Goal: Task Accomplishment & Management: Manage account settings

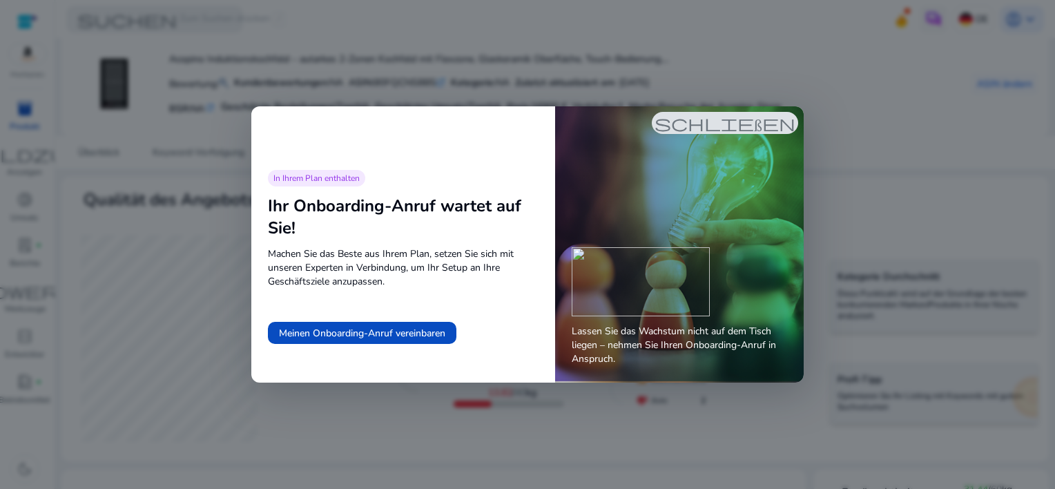
click at [741, 121] on span "schließen" at bounding box center [724, 123] width 141 height 17
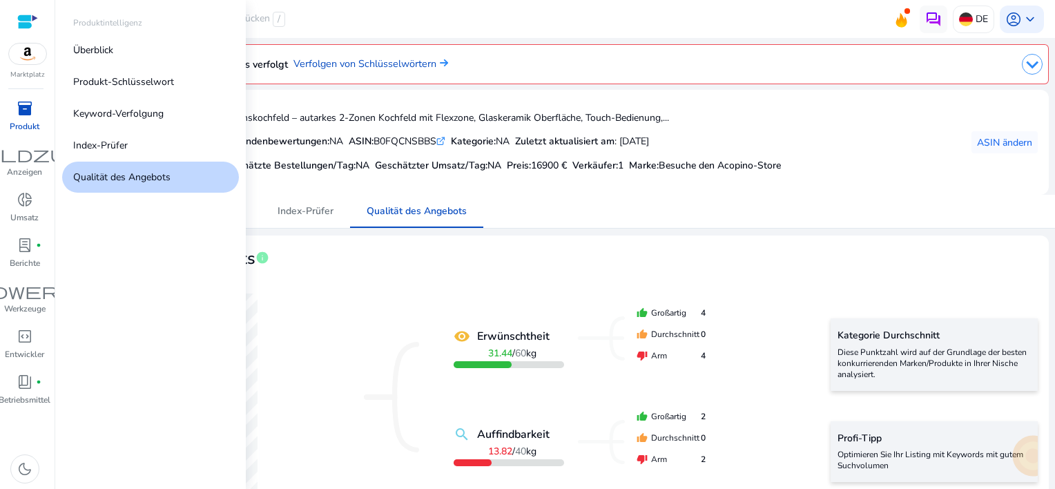
click at [30, 110] on span "inventory_2" at bounding box center [25, 108] width 17 height 17
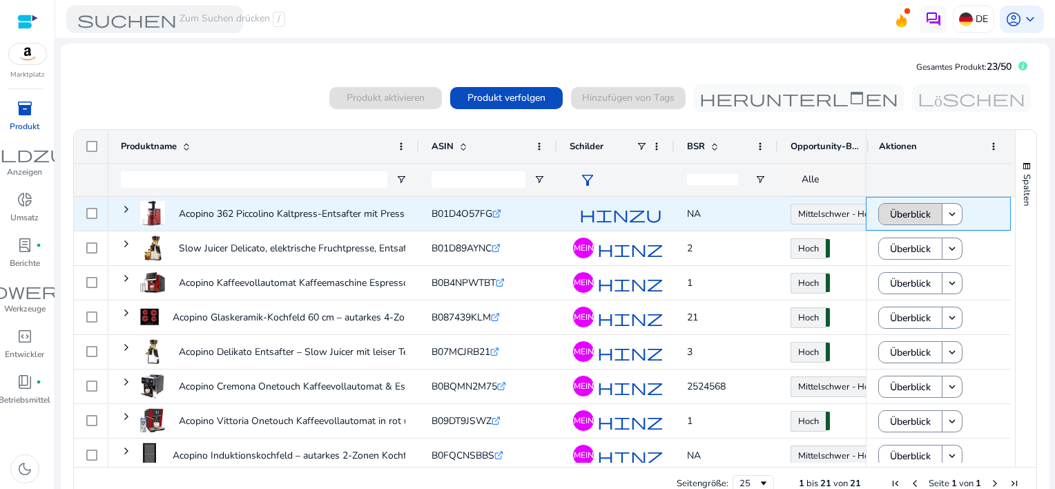
click at [890, 209] on span "Überblick" at bounding box center [910, 214] width 41 height 28
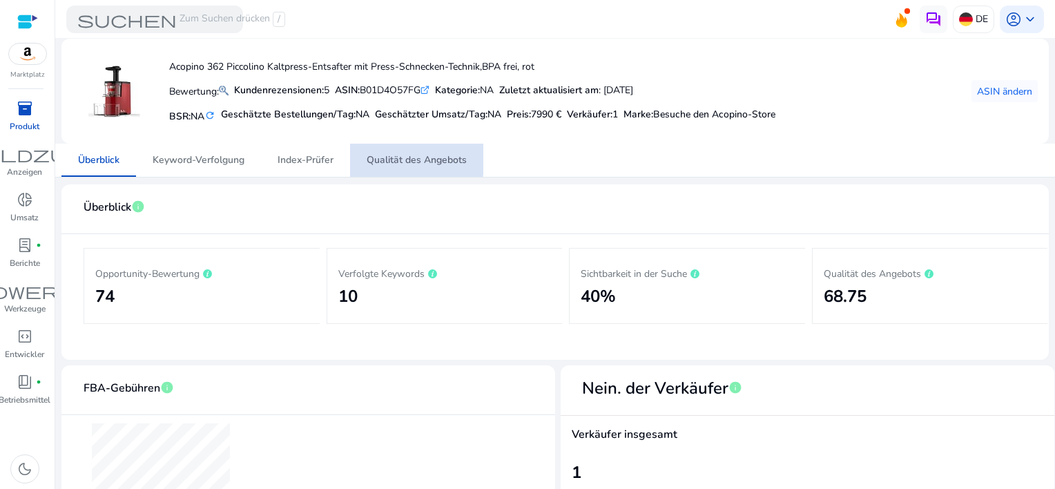
click at [382, 158] on span "Qualität des Angebots" at bounding box center [417, 160] width 100 height 10
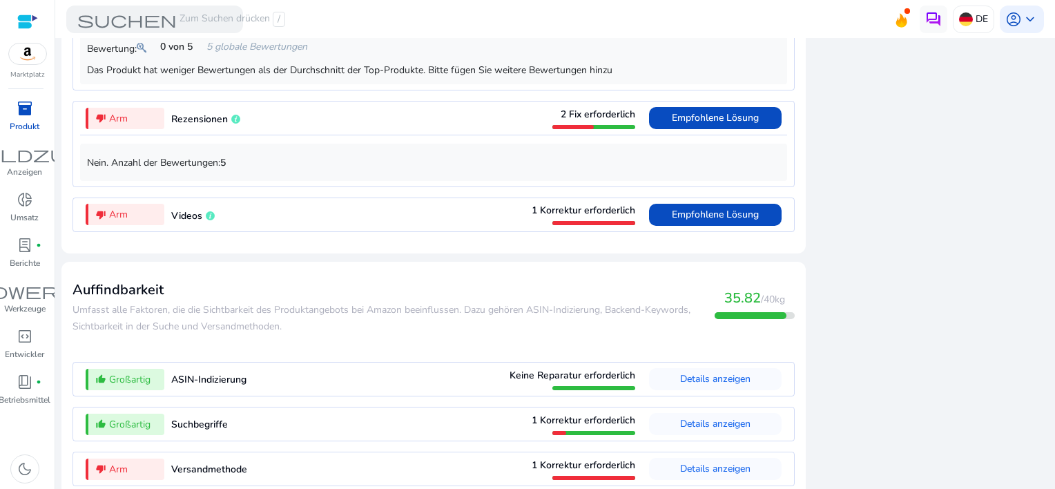
scroll to position [1234, 0]
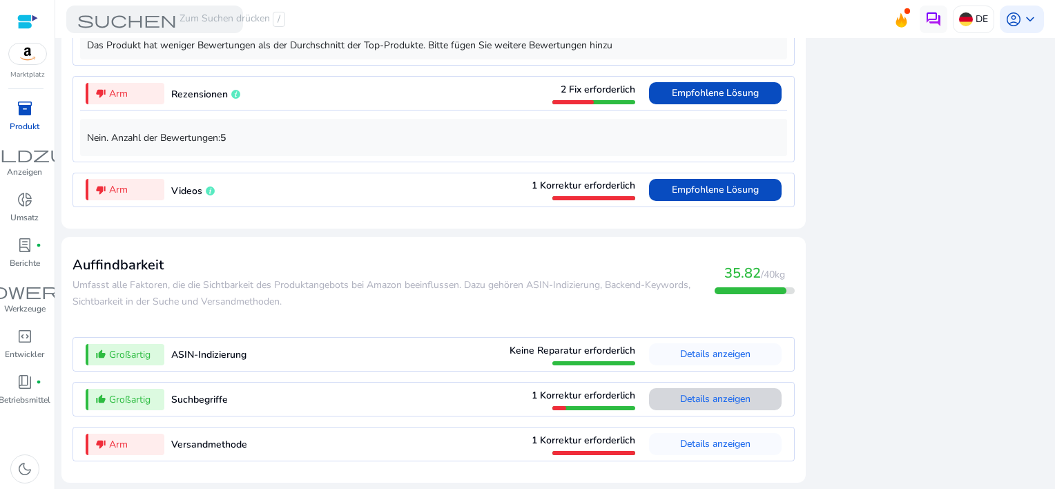
click at [712, 401] on span "Details anzeigen" at bounding box center [715, 398] width 70 height 13
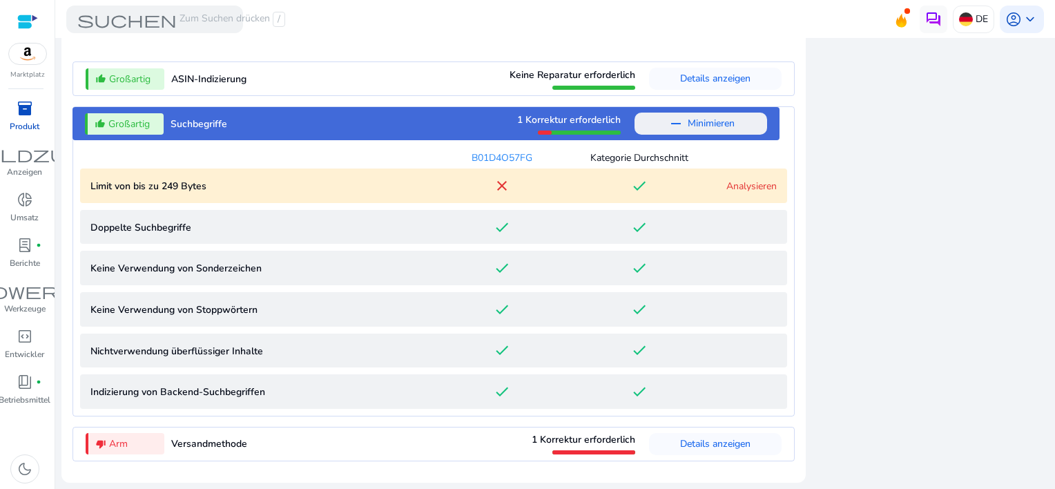
scroll to position [1301, 0]
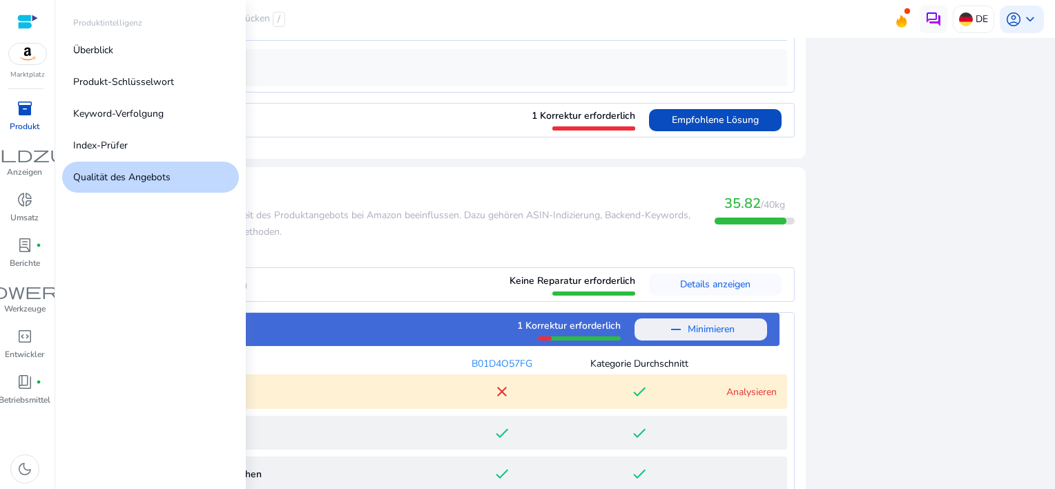
click at [18, 108] on span "inventory_2" at bounding box center [25, 108] width 17 height 17
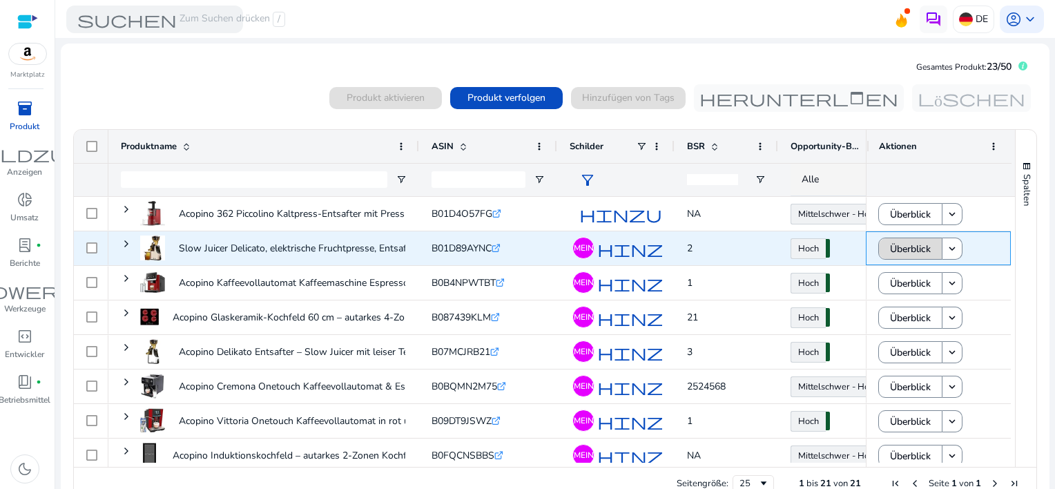
click at [903, 250] on span "Überblick" at bounding box center [910, 249] width 41 height 28
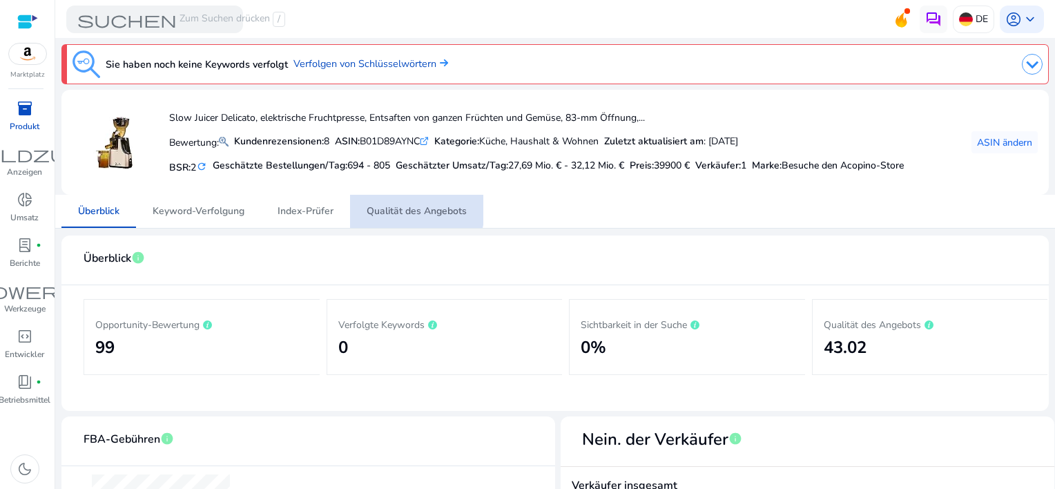
click at [405, 209] on span "Qualität des Angebots" at bounding box center [417, 211] width 100 height 10
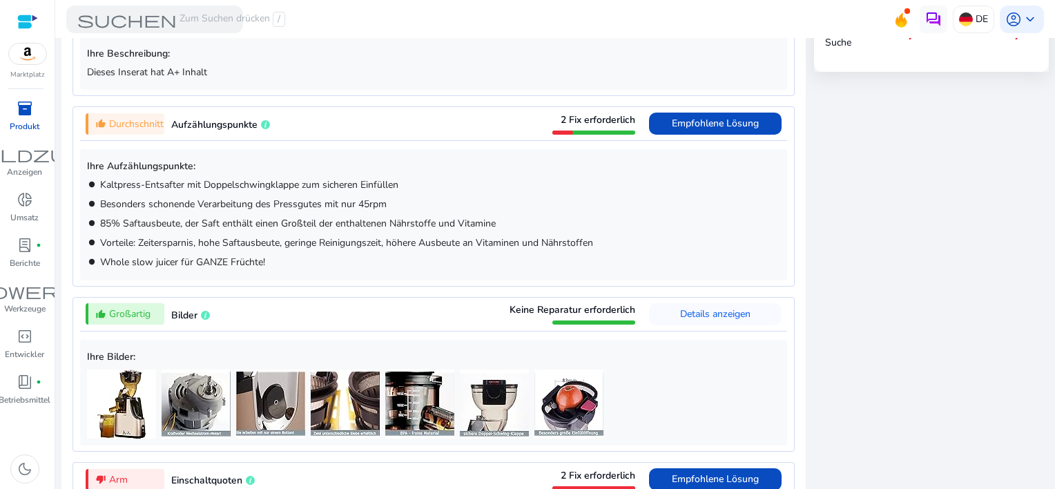
scroll to position [690, 0]
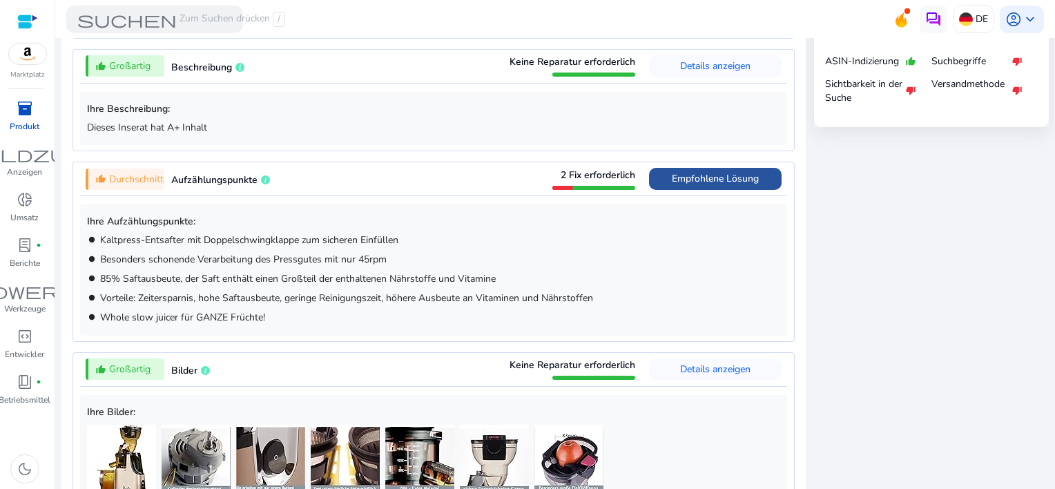
click at [726, 179] on span "Empfohlene Lösung" at bounding box center [715, 178] width 87 height 13
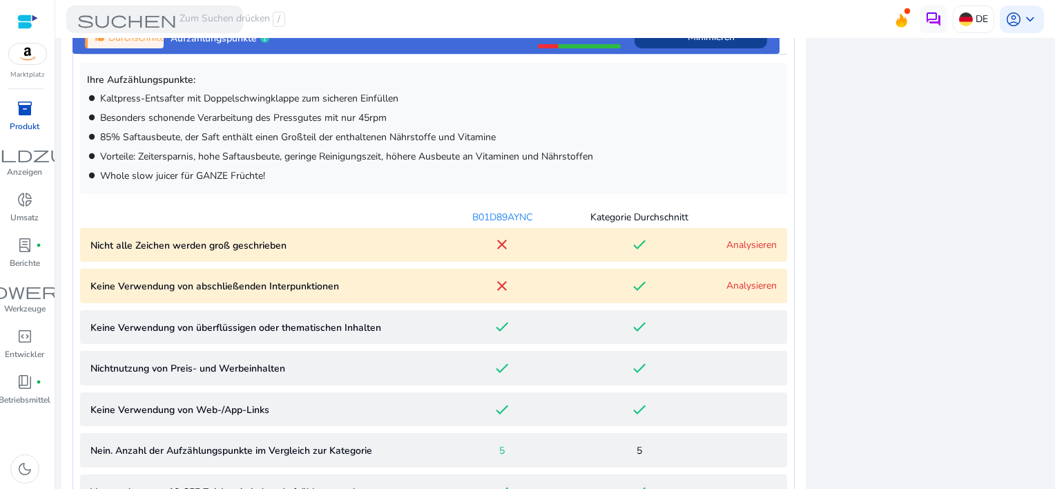
scroll to position [850, 0]
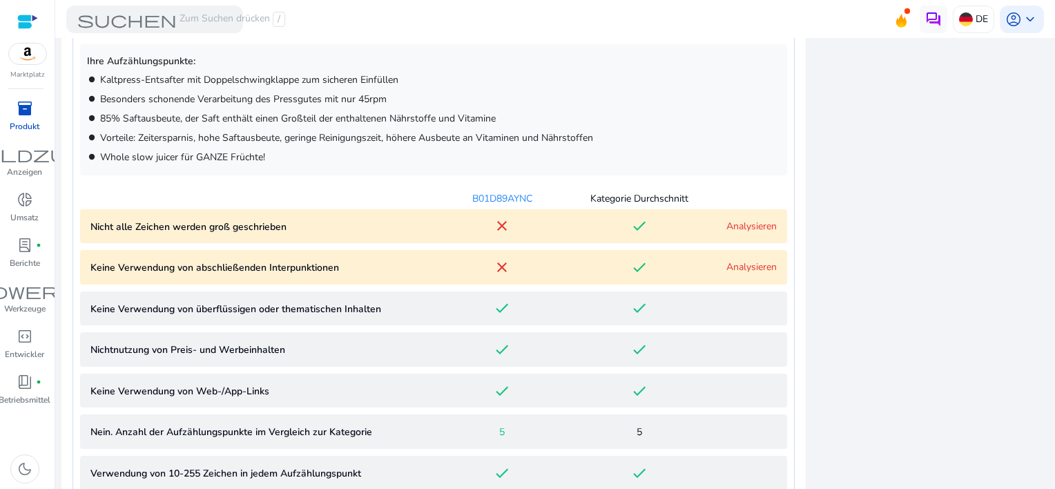
click at [732, 267] on link "Analysieren" at bounding box center [751, 266] width 50 height 13
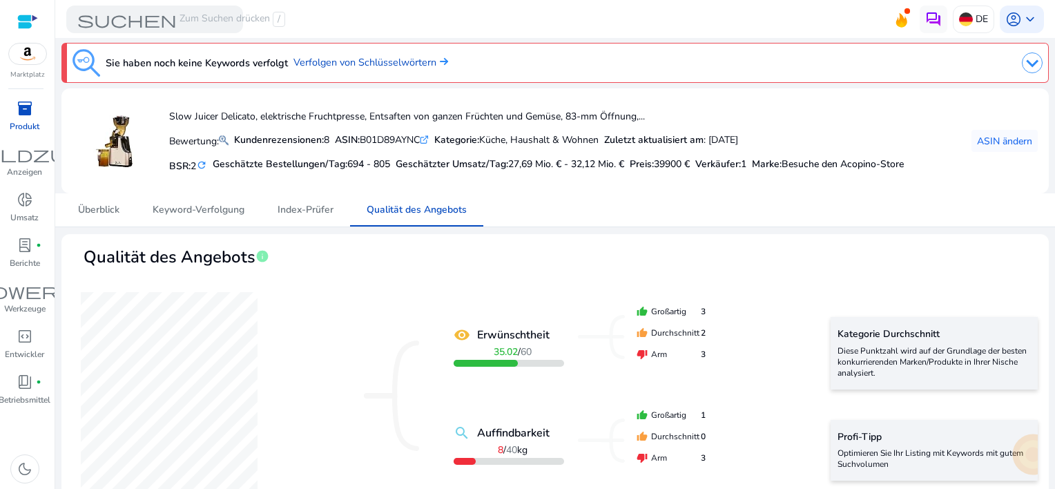
scroll to position [0, 0]
click at [315, 213] on span "Index-Prüfer" at bounding box center [305, 211] width 56 height 10
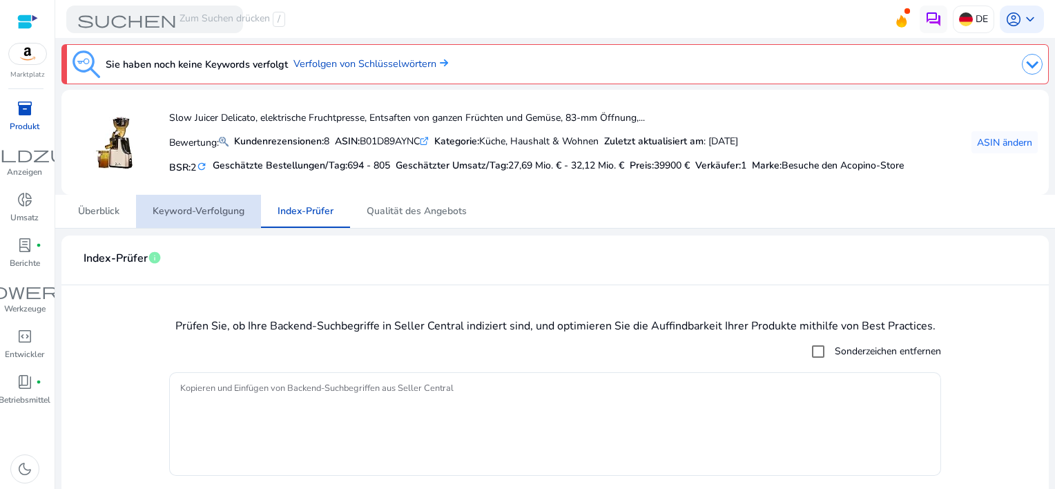
click at [199, 211] on span "Keyword-Verfolgung" at bounding box center [199, 211] width 92 height 10
